Goal: Transaction & Acquisition: Book appointment/travel/reservation

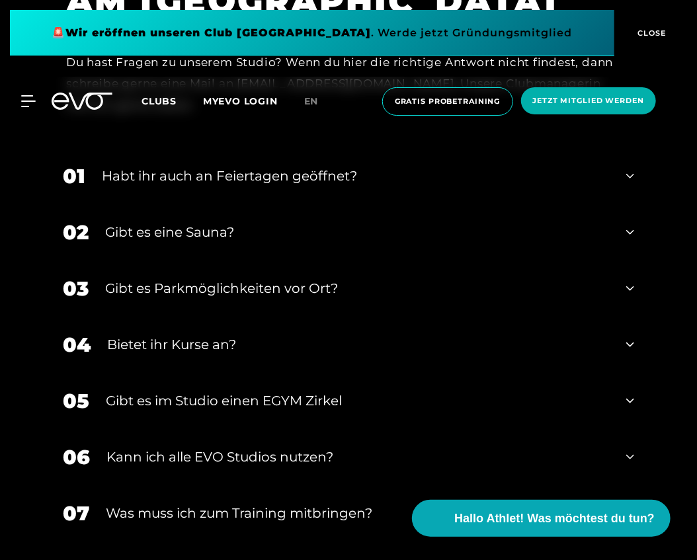
scroll to position [4742, 0]
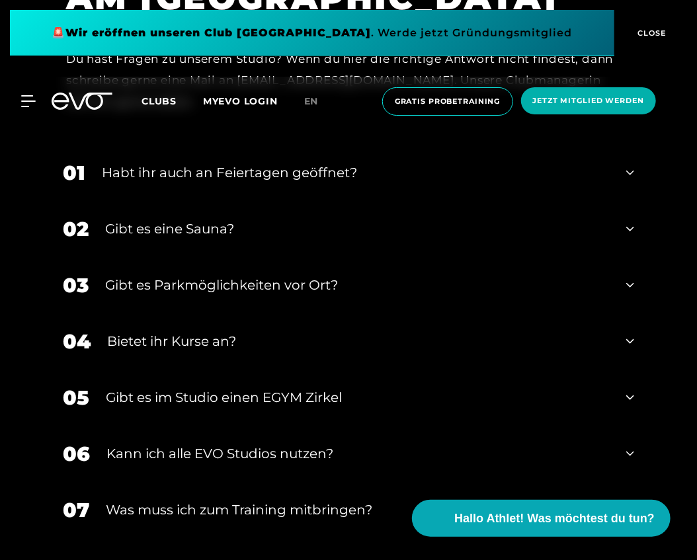
click at [227, 219] on div "Gibt es eine Sauna?" at bounding box center [357, 229] width 505 height 20
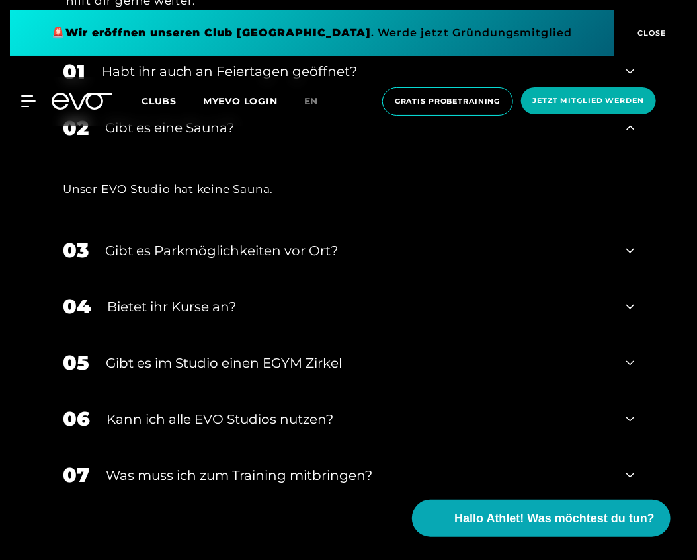
scroll to position [4843, 0]
click at [243, 241] on div "Gibt es Parkmöglichkeiten vor Ort?" at bounding box center [357, 251] width 505 height 20
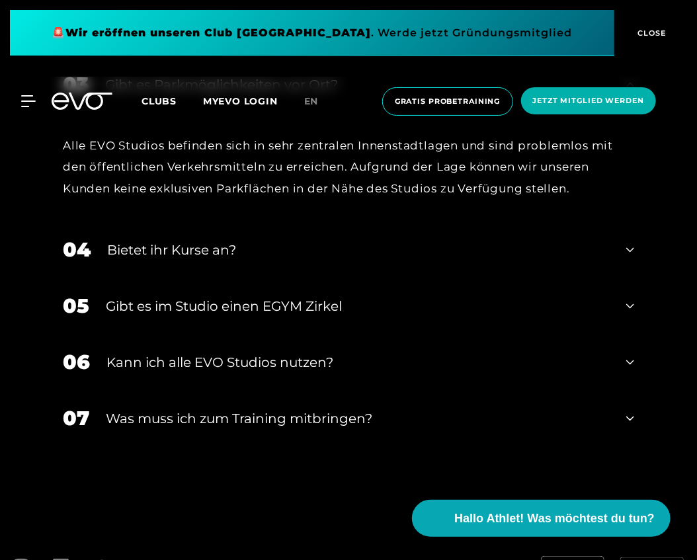
scroll to position [5010, 0]
click at [249, 296] on div "Gibt es im Studio einen EGYM Zirkel" at bounding box center [358, 306] width 504 height 20
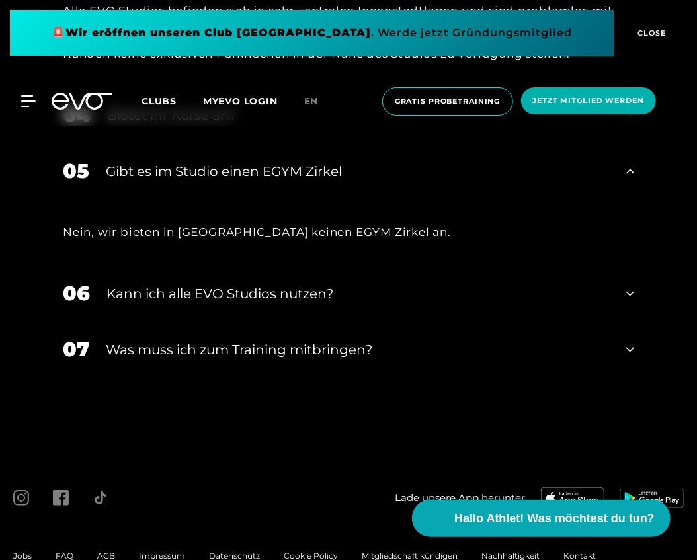
scroll to position [5158, 0]
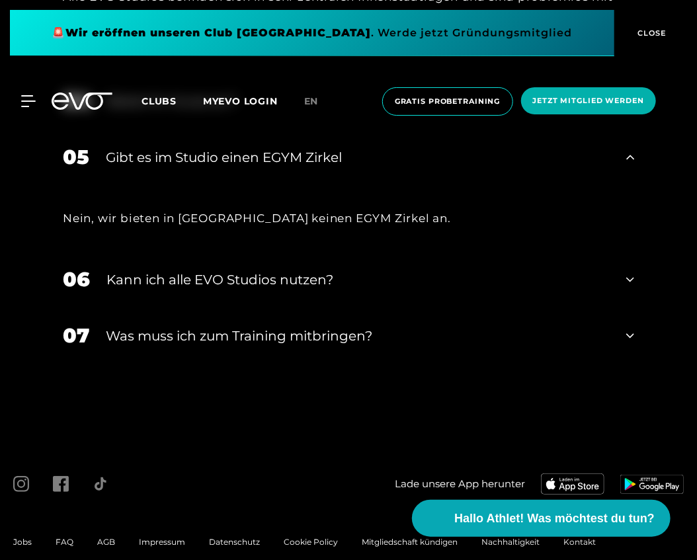
click at [249, 270] on div "Kann ich alle EVO Studios nutzen?" at bounding box center [357, 280] width 503 height 20
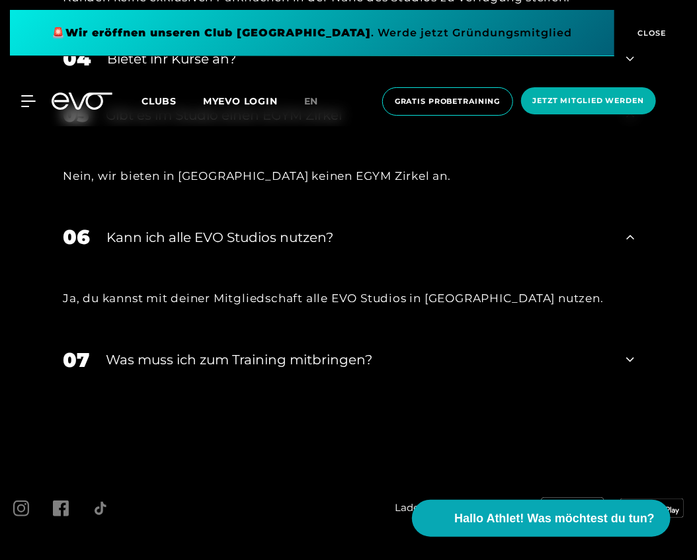
scroll to position [5226, 0]
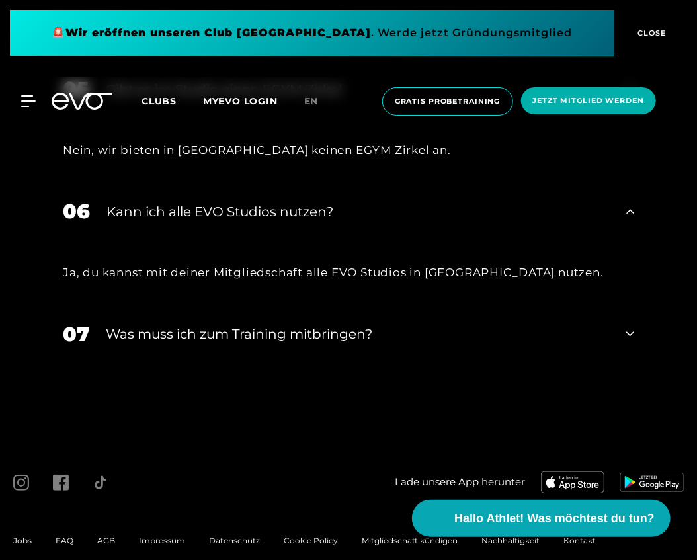
click at [257, 324] on div "Was muss ich zum Training mitbringen?" at bounding box center [358, 334] width 504 height 20
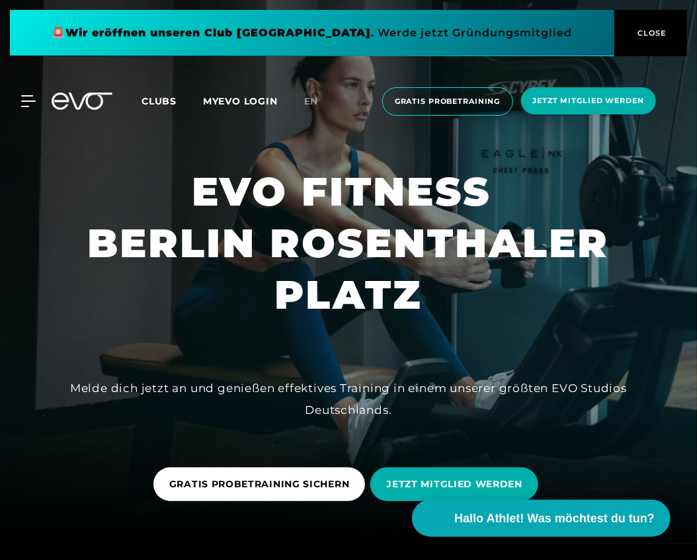
scroll to position [0, 0]
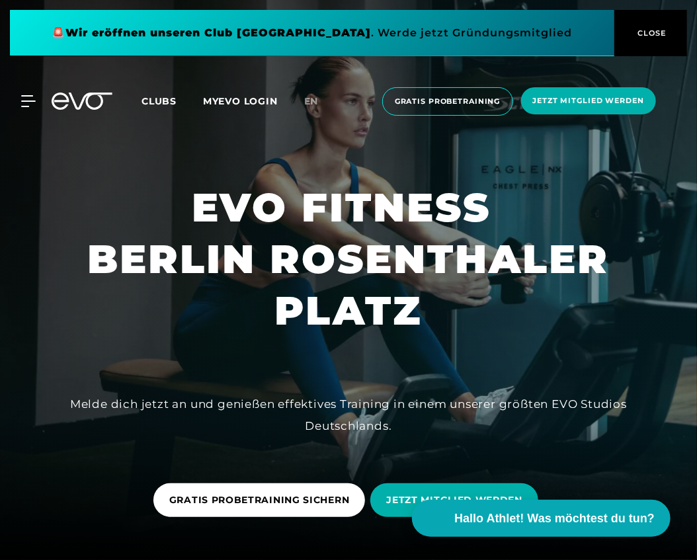
click at [650, 30] on span "CLOSE" at bounding box center [651, 33] width 32 height 12
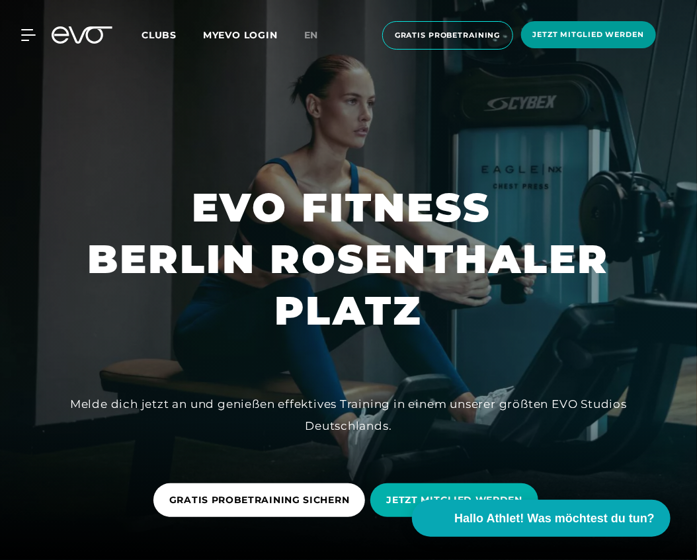
click at [576, 36] on span "Jetzt Mitglied werden" at bounding box center [588, 34] width 111 height 11
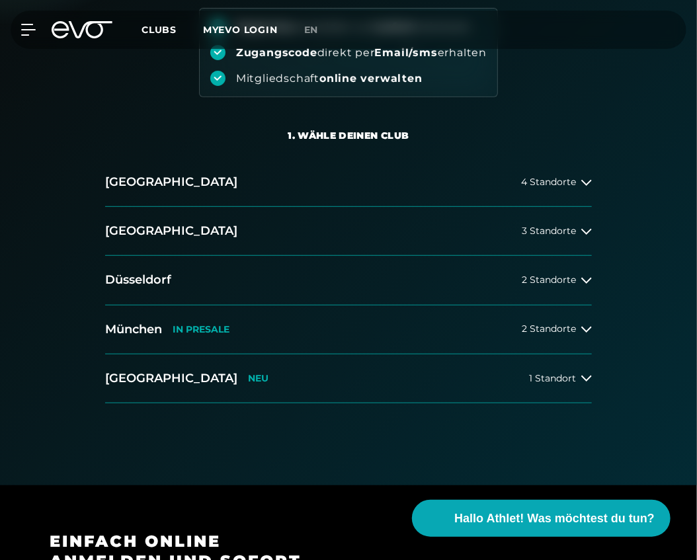
scroll to position [181, 0]
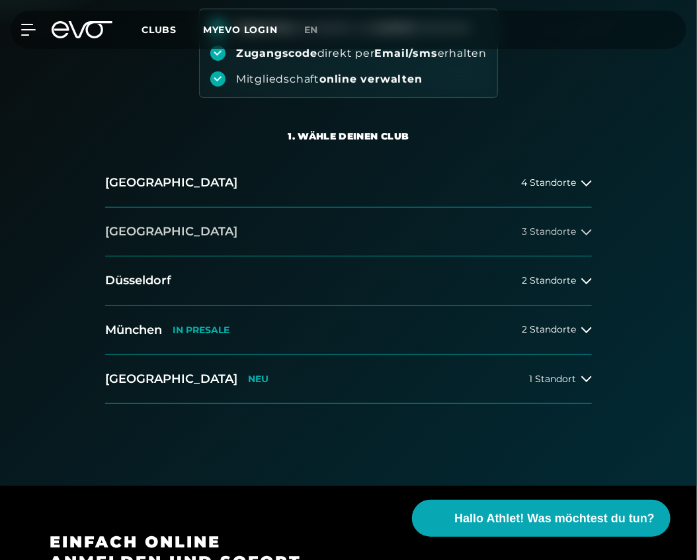
click at [554, 227] on span "3 Standorte" at bounding box center [549, 232] width 54 height 10
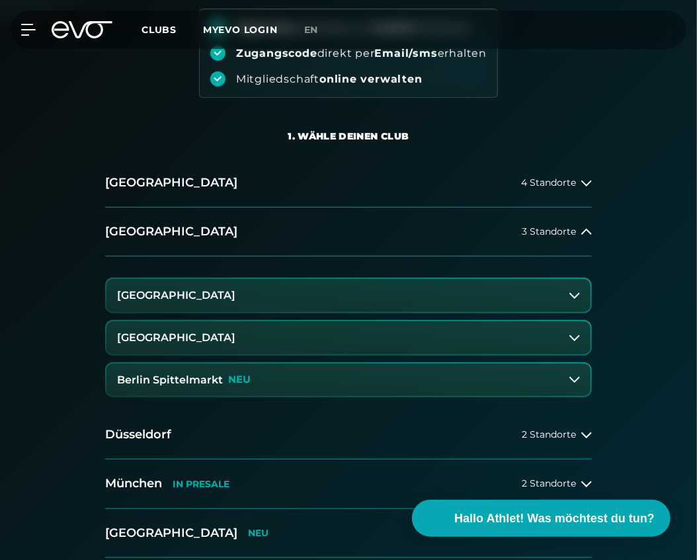
click at [348, 337] on button "[GEOGRAPHIC_DATA]" at bounding box center [348, 337] width 484 height 33
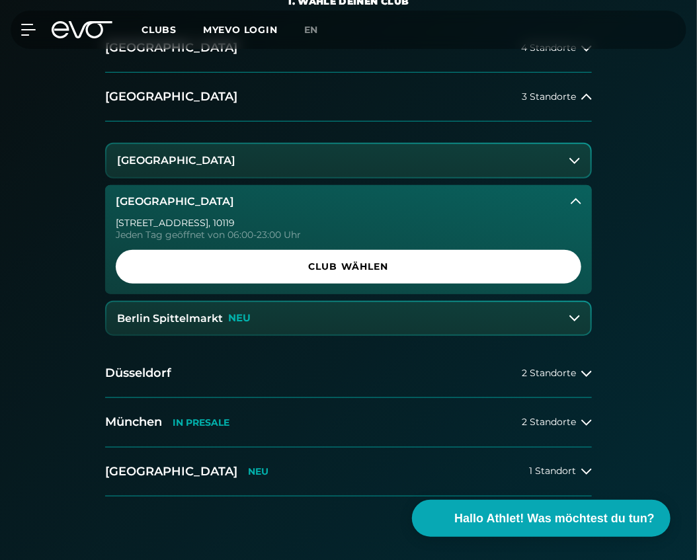
scroll to position [317, 0]
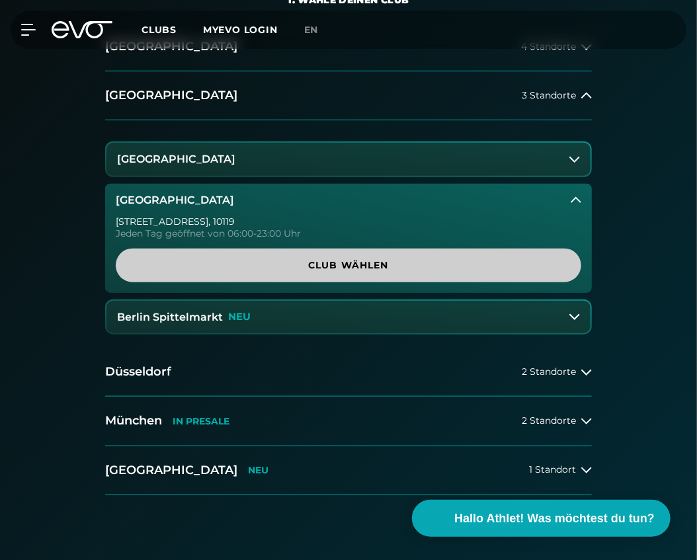
click at [391, 266] on span "Club wählen" at bounding box center [349, 266] width 434 height 14
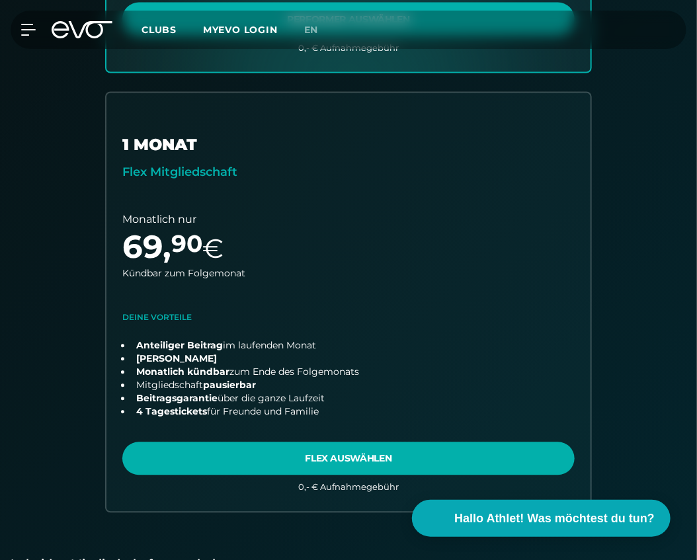
scroll to position [803, 0]
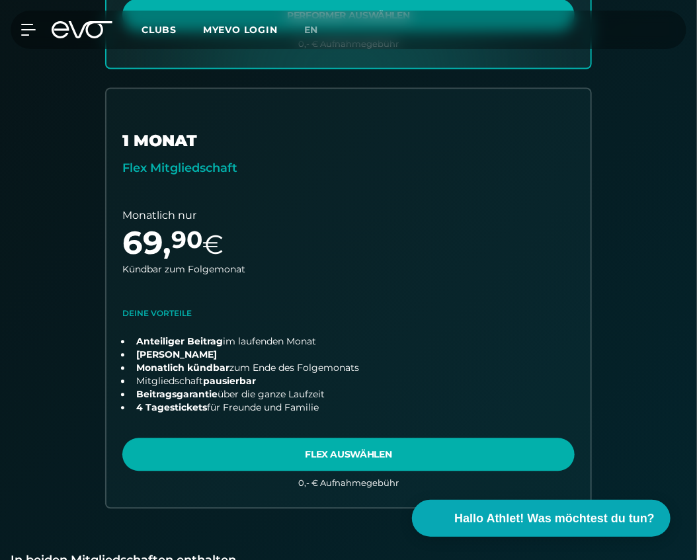
click at [643, 377] on div "September Angebot 14 MONATE Performer Mitgliedschaft Kurze Zeit Gratis Training…" at bounding box center [348, 75] width 677 height 932
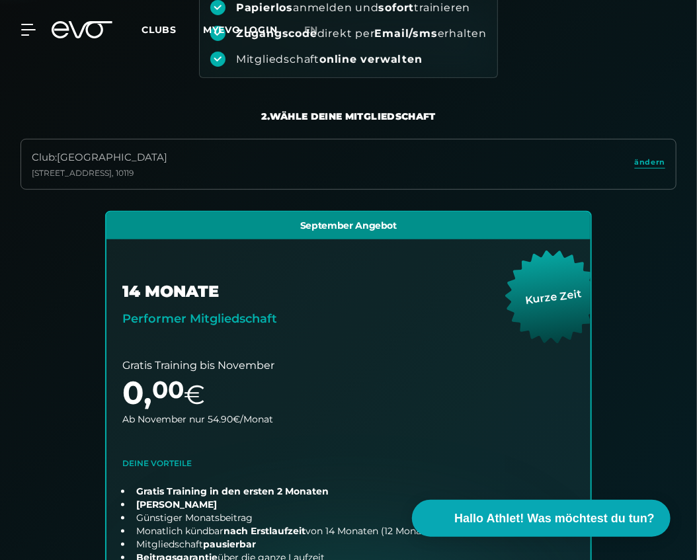
scroll to position [0, 0]
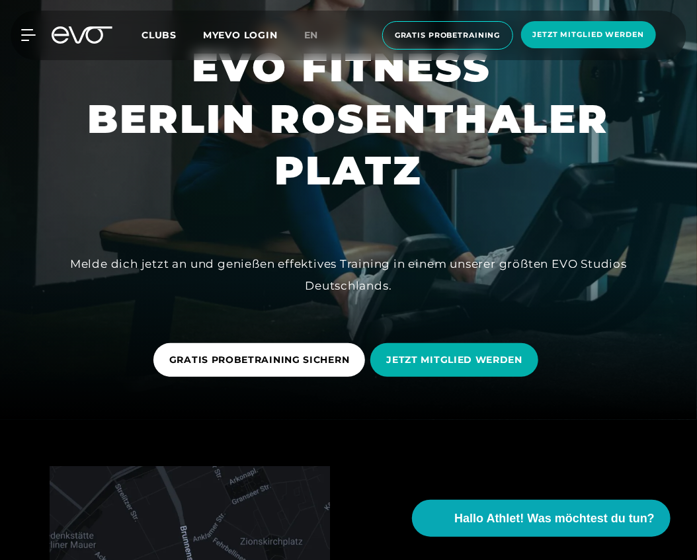
scroll to position [142, 0]
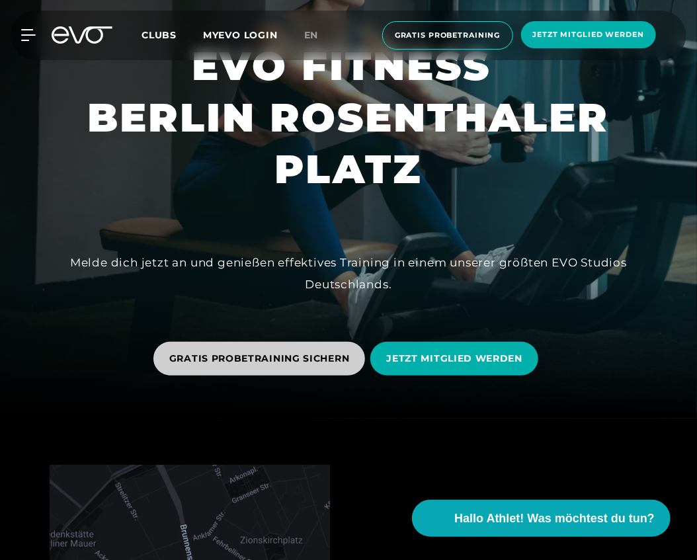
click at [290, 364] on span "GRATIS PROBETRAINING SICHERN" at bounding box center [259, 359] width 181 height 14
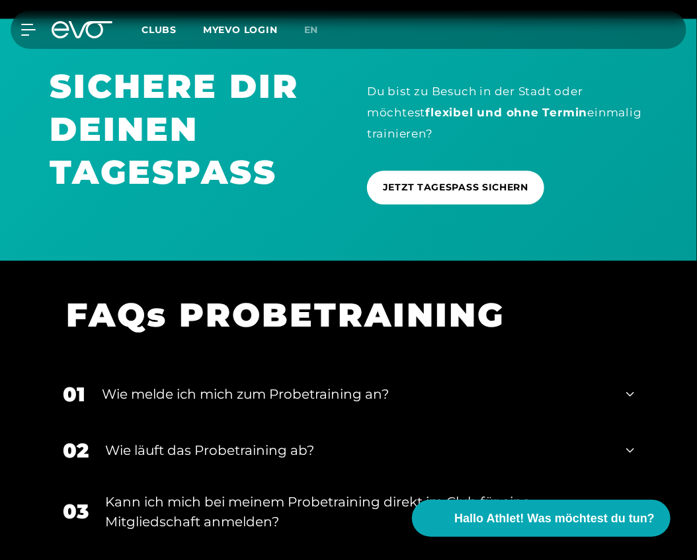
scroll to position [977, 0]
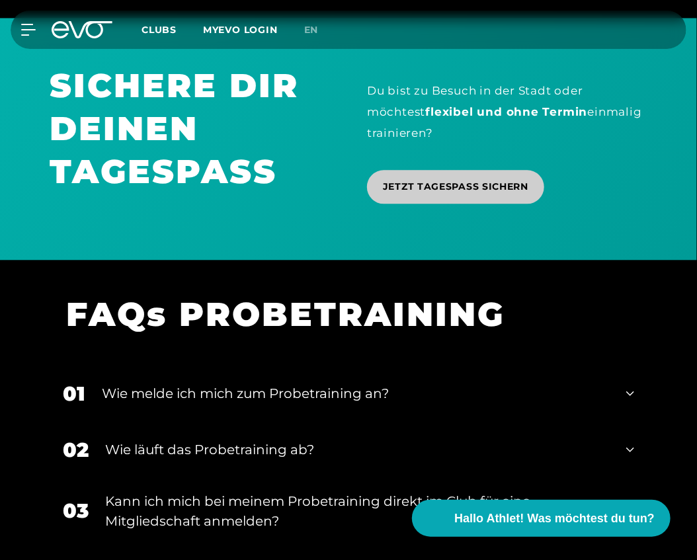
click at [423, 186] on span "JETZT TAGESPASS SICHERN" at bounding box center [455, 187] width 145 height 14
